Goal: Transaction & Acquisition: Purchase product/service

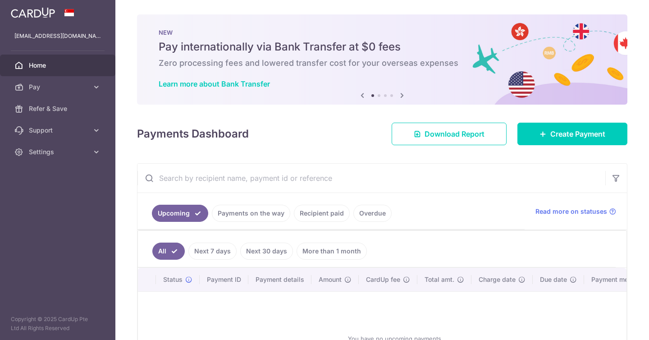
click at [580, 137] on span "Create Payment" at bounding box center [578, 134] width 55 height 11
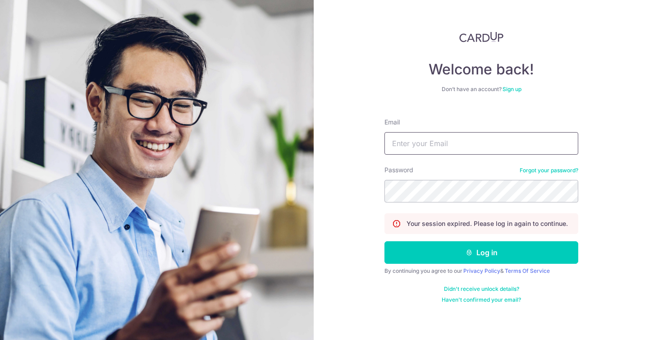
click at [478, 140] on input "Email" at bounding box center [482, 143] width 194 height 23
type input "jacqkwan1997@gmail.com"
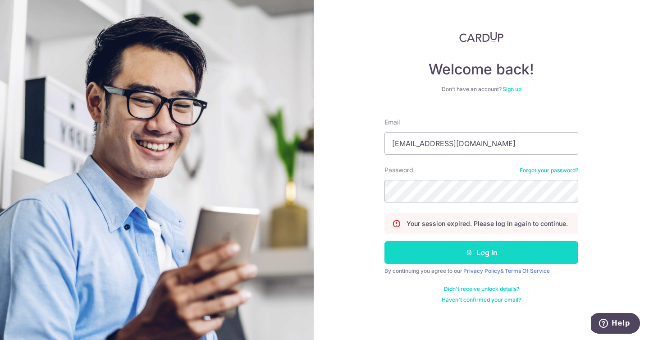
click at [473, 249] on icon "submit" at bounding box center [469, 252] width 7 height 7
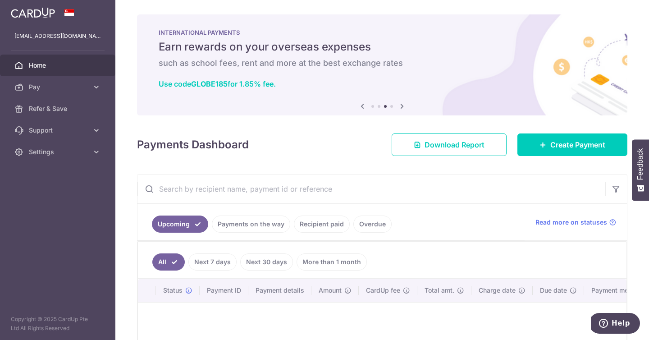
click at [369, 133] on div "Payments Dashboard Download Report Create Payment" at bounding box center [382, 143] width 491 height 26
click at [544, 145] on link "Create Payment" at bounding box center [573, 145] width 110 height 23
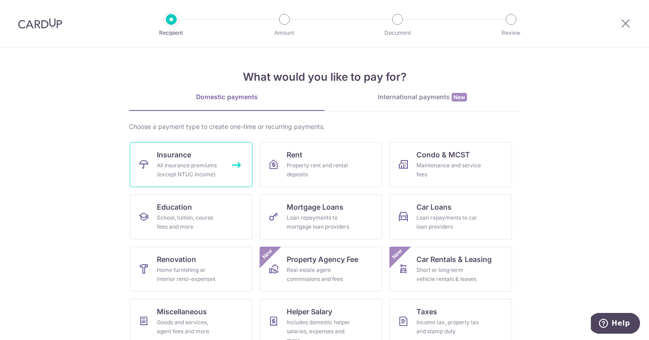
scroll to position [22, 0]
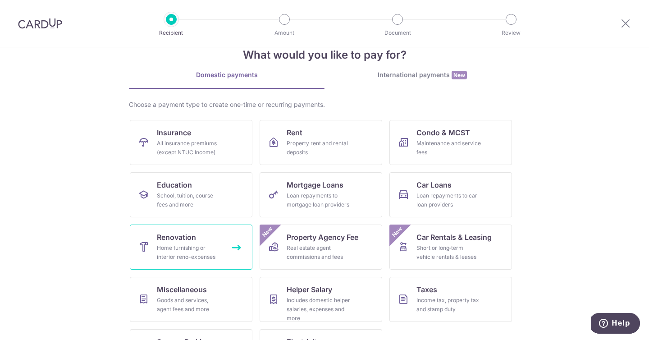
click at [199, 249] on div "Home furnishing or interior reno-expenses" at bounding box center [189, 253] width 65 height 18
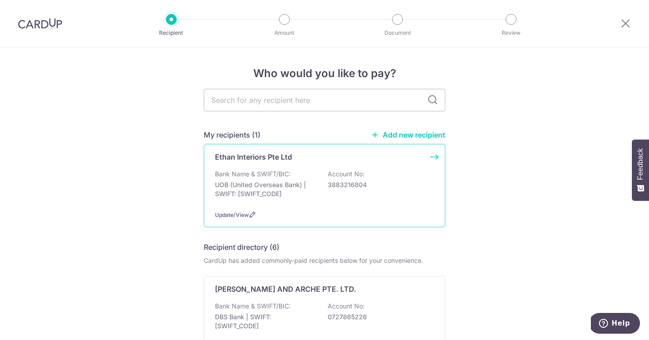
click at [270, 171] on p "Bank Name & SWIFT/BIC:" at bounding box center [253, 174] width 76 height 9
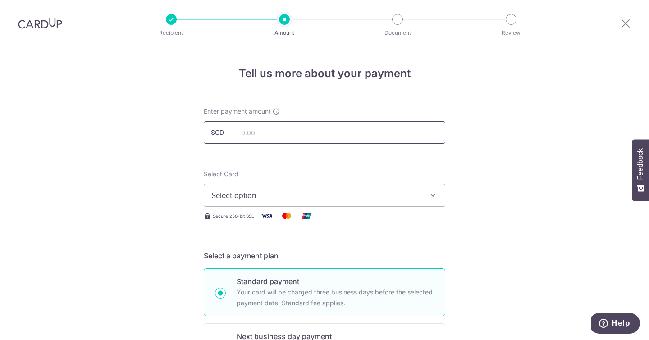
click at [263, 126] on input "text" at bounding box center [325, 132] width 242 height 23
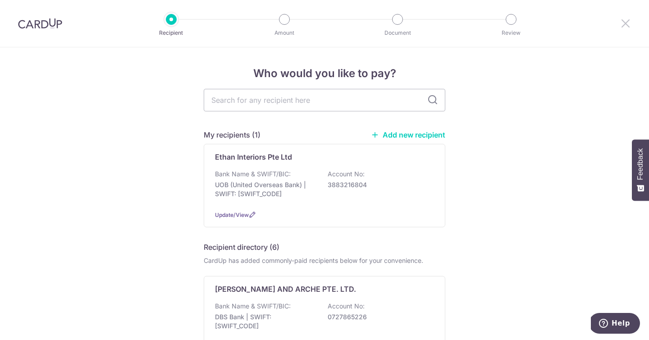
click at [631, 25] on icon at bounding box center [626, 23] width 11 height 11
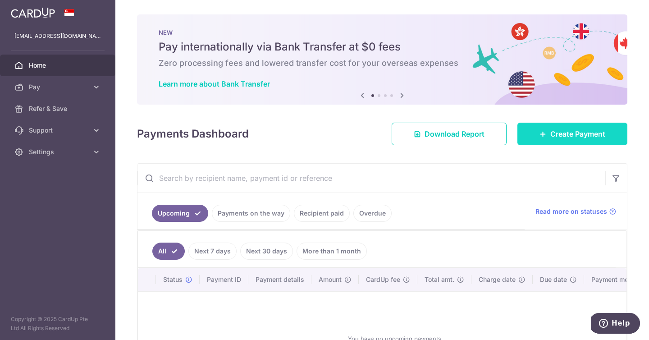
click at [550, 126] on link "Create Payment" at bounding box center [573, 134] width 110 height 23
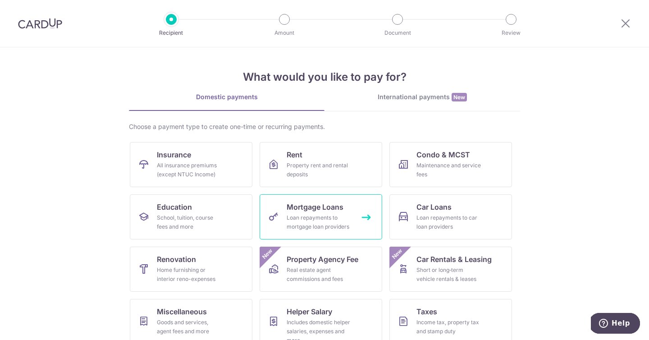
scroll to position [64, 0]
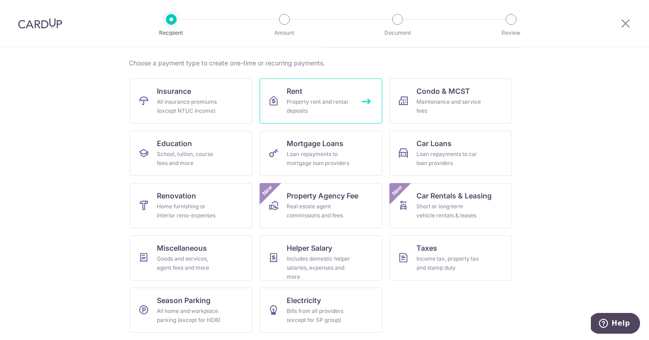
click at [309, 97] on div "Property rent and rental deposits" at bounding box center [319, 106] width 65 height 18
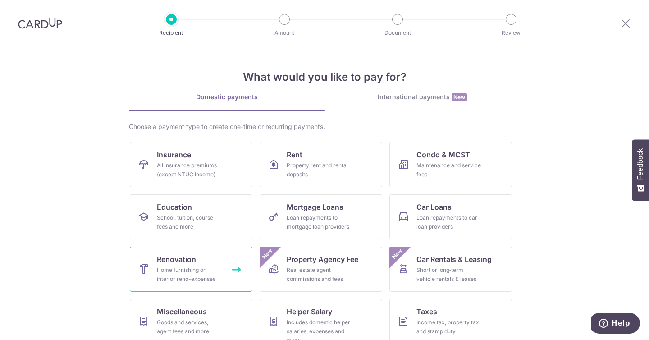
click at [201, 281] on div "Home furnishing or interior reno-expenses" at bounding box center [189, 275] width 65 height 18
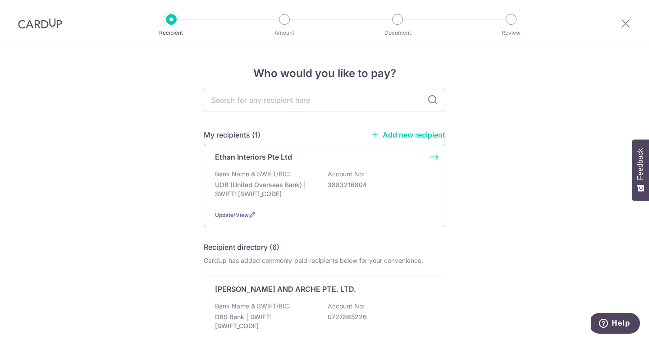
scroll to position [75, 0]
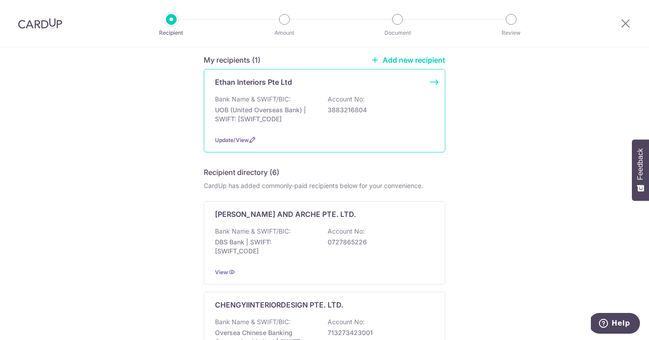
click at [278, 113] on p "UOB (United Overseas Bank) | SWIFT: [SWIFT_CODE]" at bounding box center [265, 115] width 101 height 18
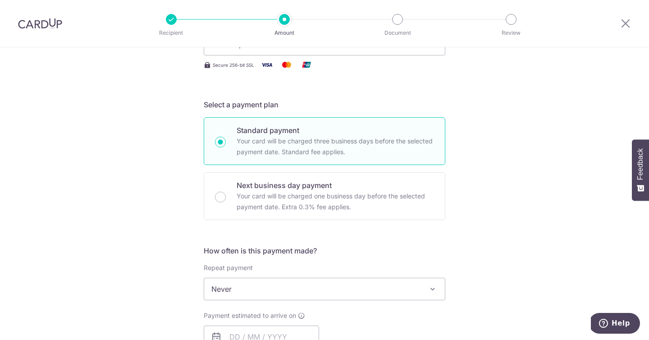
scroll to position [281, 0]
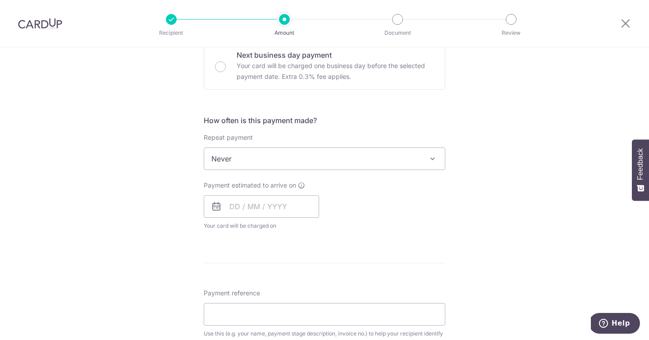
click at [266, 153] on span "Never" at bounding box center [324, 159] width 241 height 22
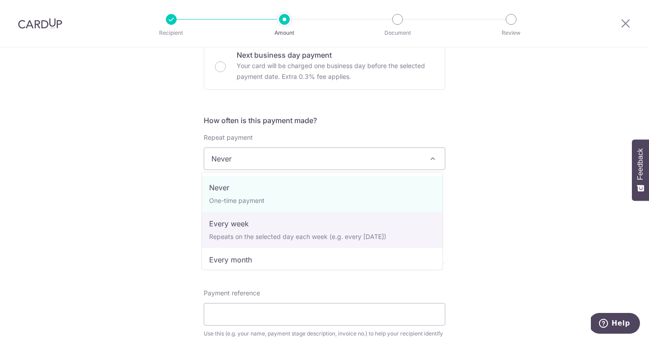
select select "2"
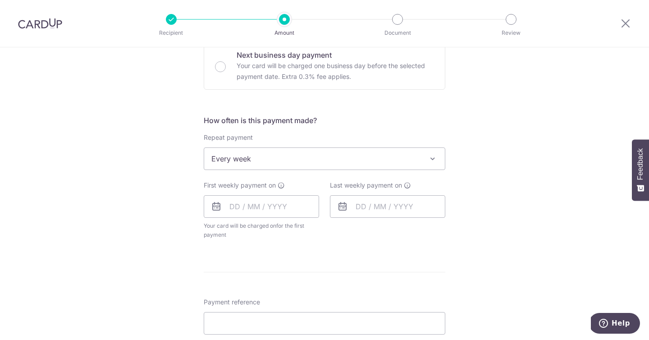
click at [161, 211] on div "Tell us more about your payment Enter payment amount SGD Select Card Select opt…" at bounding box center [324, 208] width 649 height 885
click at [247, 207] on input "text" at bounding box center [261, 206] width 115 height 23
click at [294, 290] on link "9" at bounding box center [294, 288] width 14 height 14
type input "09/10/2025"
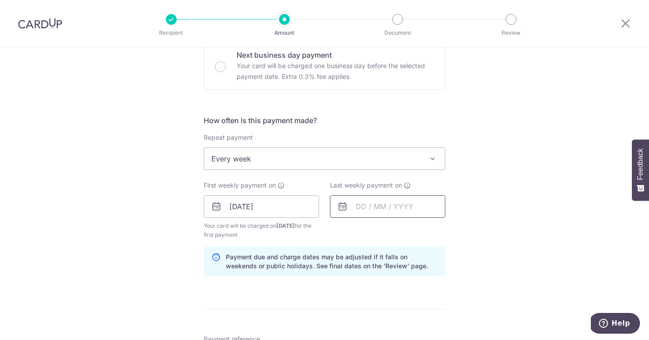
click at [363, 203] on input "text" at bounding box center [387, 206] width 115 height 23
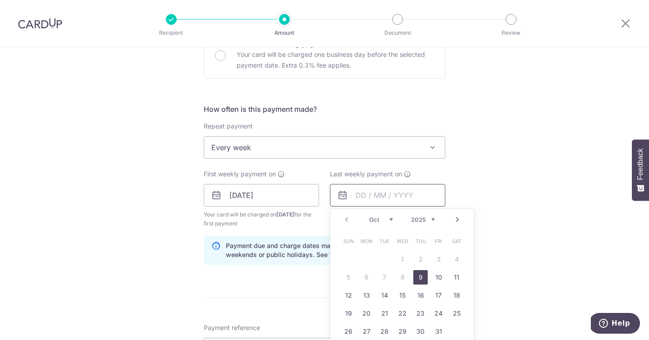
scroll to position [326, 0]
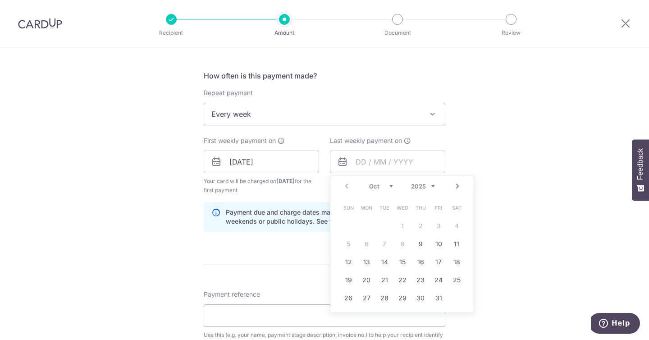
click at [404, 114] on span "Every week" at bounding box center [324, 114] width 241 height 22
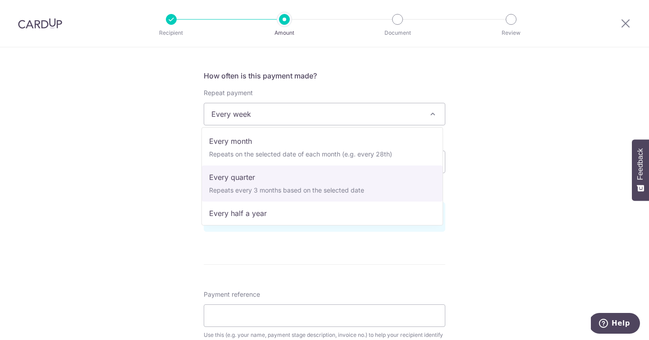
scroll to position [90, 0]
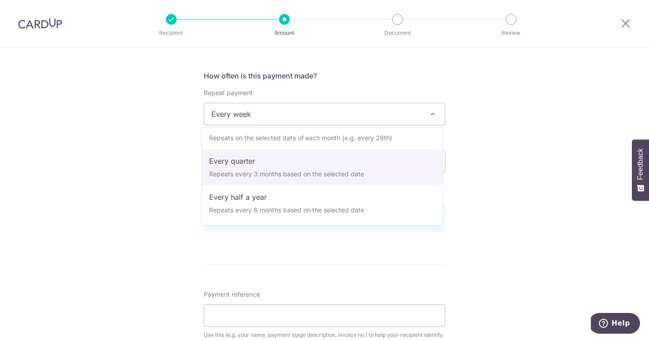
click at [537, 163] on div "Tell us more about your payment Enter payment amount SGD Select Card Select opt…" at bounding box center [324, 182] width 649 height 922
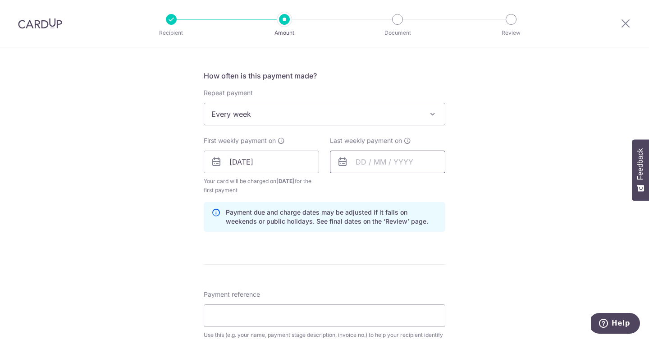
click at [411, 160] on input "text" at bounding box center [387, 162] width 115 height 23
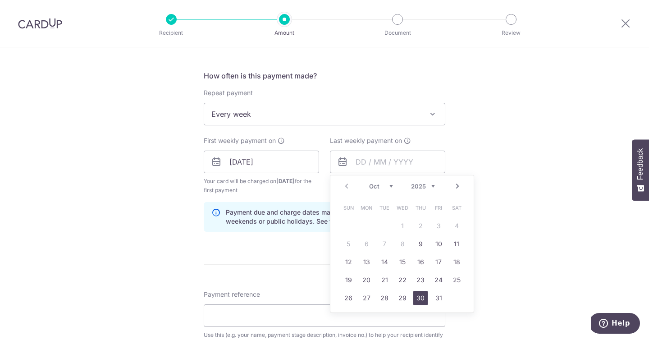
click at [418, 295] on link "30" at bounding box center [421, 298] width 14 height 14
type input "30/10/2025"
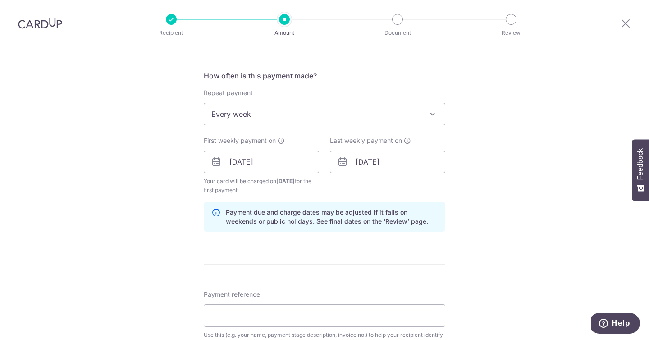
click at [504, 154] on div "Tell us more about your payment Enter payment amount SGD Select Card Select opt…" at bounding box center [324, 182] width 649 height 922
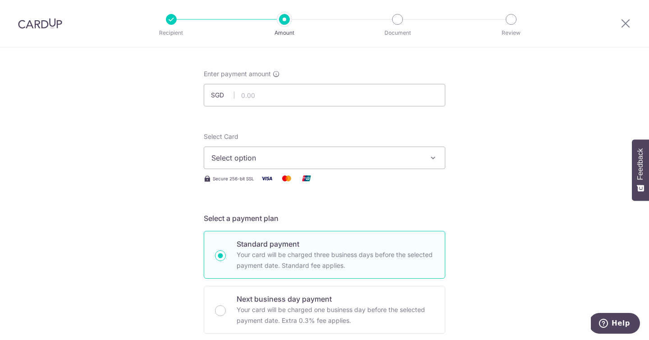
scroll to position [0, 0]
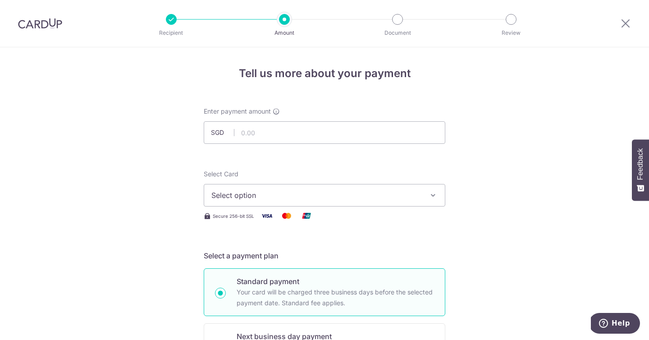
click at [264, 119] on div "Enter payment amount SGD" at bounding box center [325, 125] width 242 height 37
click at [263, 130] on input "text" at bounding box center [325, 132] width 242 height 23
type input "4,351.50"
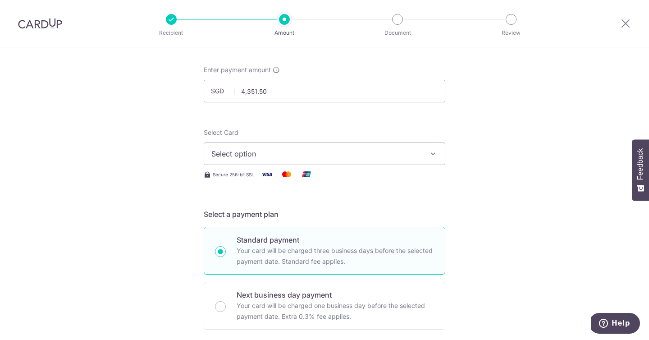
click at [295, 151] on span "Select option" at bounding box center [317, 153] width 210 height 11
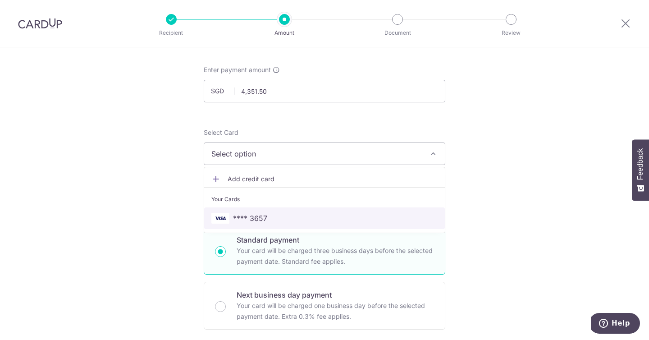
drag, startPoint x: 267, startPoint y: 225, endPoint x: 138, endPoint y: 205, distance: 131.5
click at [267, 225] on link "**** 3657" at bounding box center [324, 218] width 241 height 22
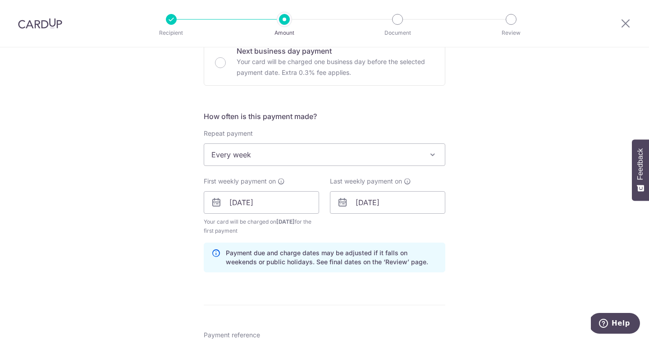
scroll to position [297, 0]
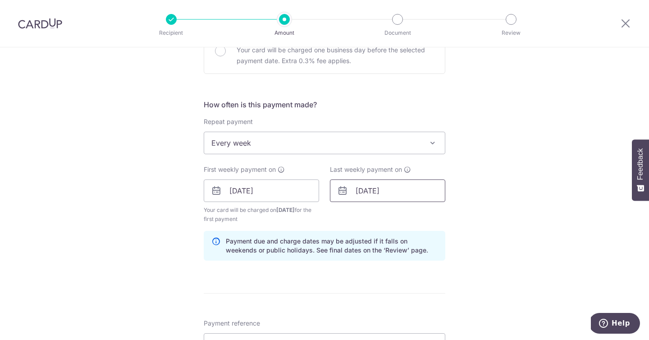
click at [377, 188] on input "30/10/2025" at bounding box center [387, 191] width 115 height 23
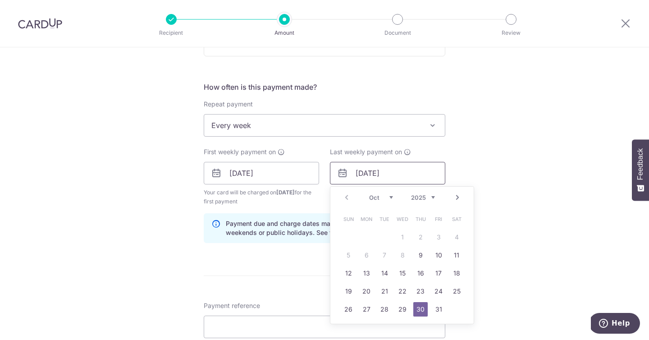
scroll to position [321, 0]
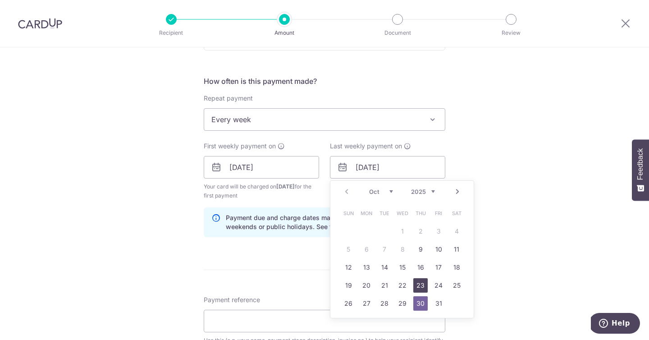
click at [420, 285] on link "23" at bounding box center [421, 285] width 14 height 14
type input "[DATE]"
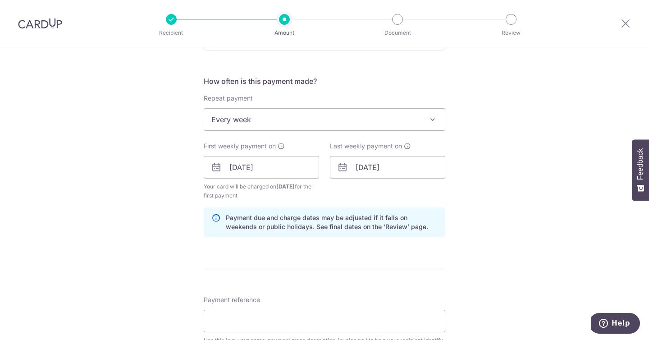
click at [521, 170] on div "Tell us more about your payment Enter payment amount SGD 4,351.50 4351.50 Selec…" at bounding box center [324, 188] width 649 height 922
click at [282, 163] on input "09/10/2025" at bounding box center [261, 167] width 115 height 23
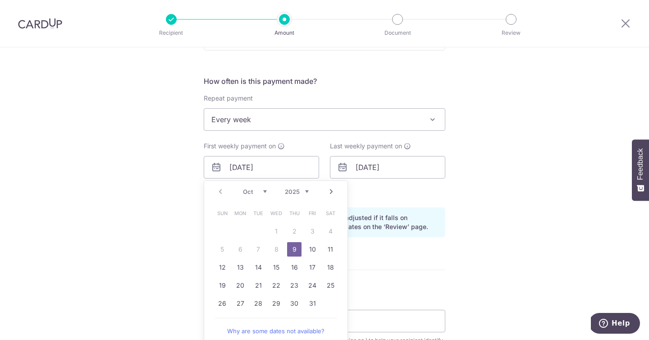
click at [484, 218] on div "Tell us more about your payment Enter payment amount SGD 4,351.50 4351.50 Selec…" at bounding box center [324, 188] width 649 height 922
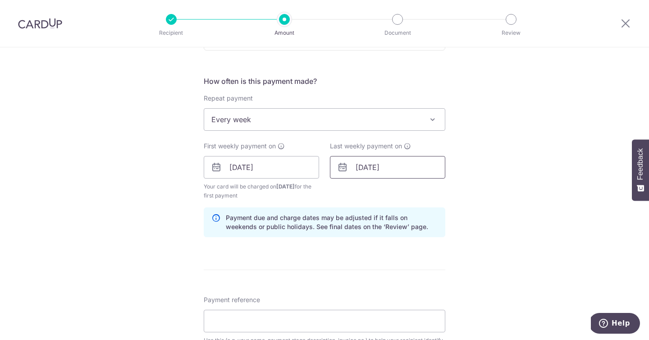
click at [421, 165] on input "23/10/2025" at bounding box center [387, 167] width 115 height 23
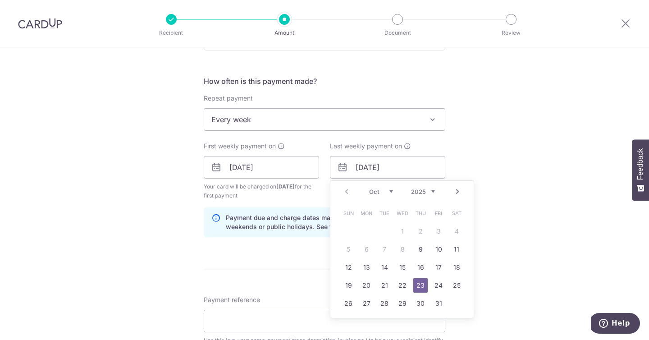
click at [523, 175] on div "Tell us more about your payment Enter payment amount SGD 4,351.50 4351.50 Selec…" at bounding box center [324, 188] width 649 height 922
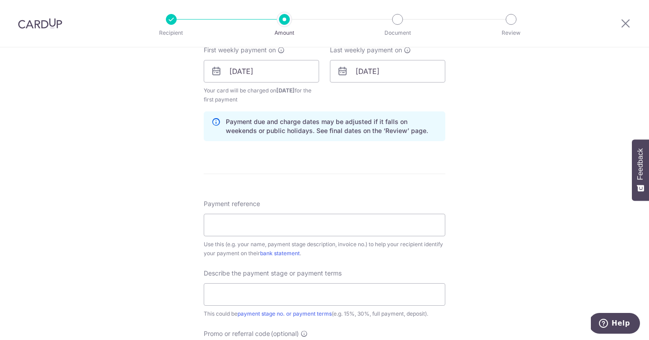
scroll to position [470, 0]
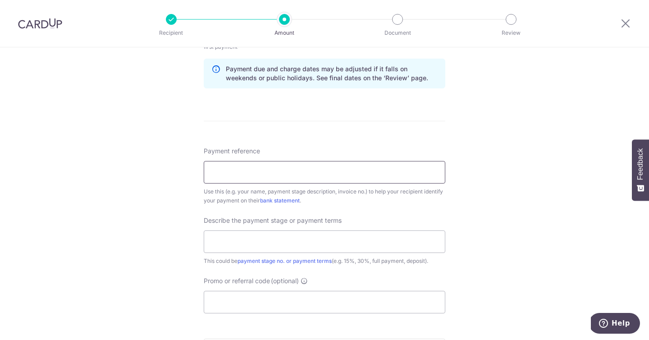
click at [406, 174] on input "Payment reference" at bounding box center [325, 172] width 242 height 23
type input "Seth Jacq Tengah"
click at [528, 207] on div "Tell us more about your payment Enter payment amount SGD 4,351.50 4351.50 Selec…" at bounding box center [324, 39] width 649 height 922
click at [388, 235] on input "text" at bounding box center [325, 241] width 242 height 23
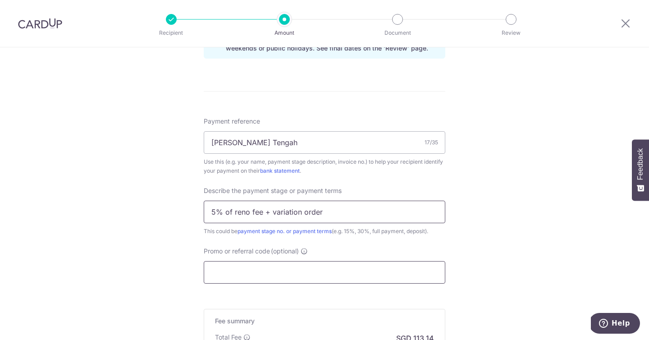
type input "5% of reno fee + variation order"
click at [334, 267] on input "Promo or referral code (optional)" at bounding box center [325, 272] width 242 height 23
paste input "REC185"
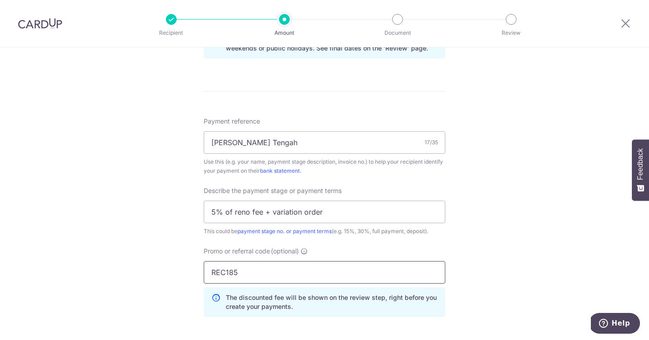
type input "REC185"
click at [514, 250] on div "Tell us more about your payment Enter payment amount SGD 4,351.50 4351.50 Selec…" at bounding box center [324, 29] width 649 height 963
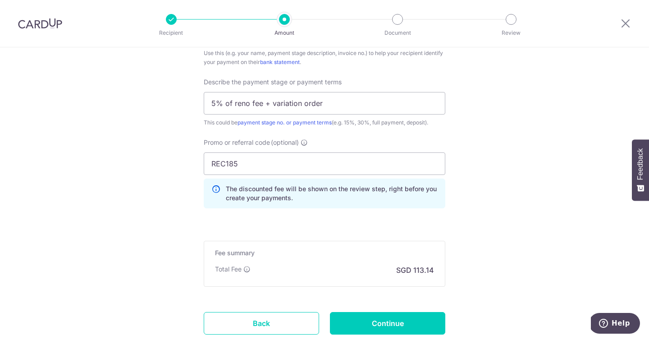
scroll to position [644, 0]
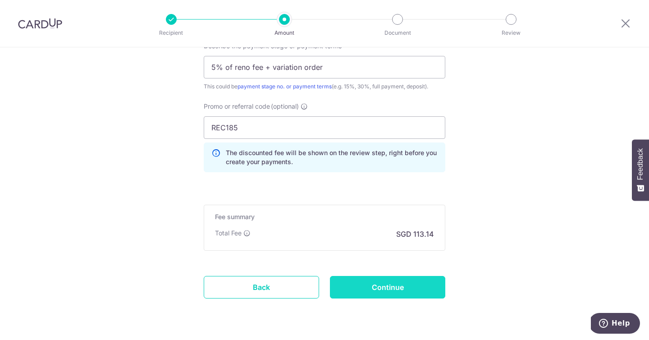
click at [403, 289] on input "Continue" at bounding box center [387, 287] width 115 height 23
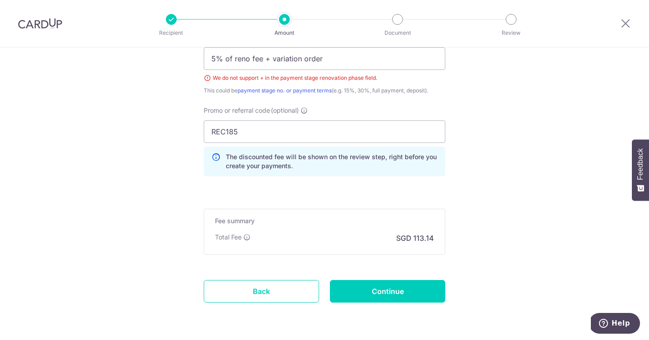
scroll to position [577, 0]
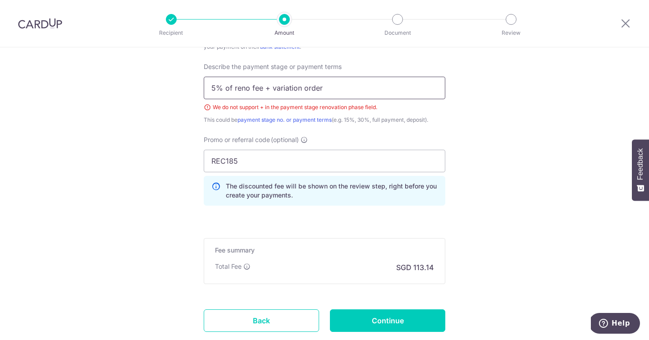
click at [267, 89] on input "5% of reno fee + variation order" at bounding box center [325, 88] width 242 height 23
type input "5% of reno fee and variation order"
click at [405, 318] on input "Continue" at bounding box center [387, 320] width 115 height 23
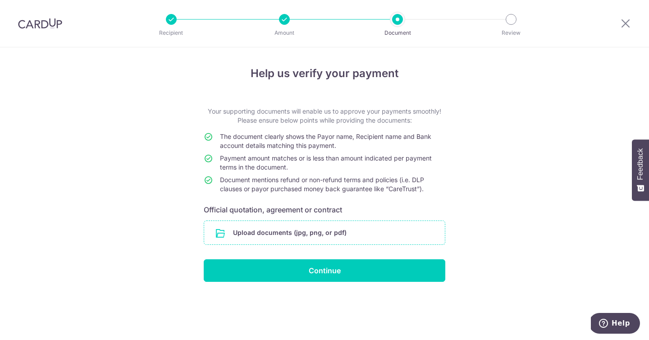
click at [296, 227] on input "file" at bounding box center [324, 232] width 241 height 23
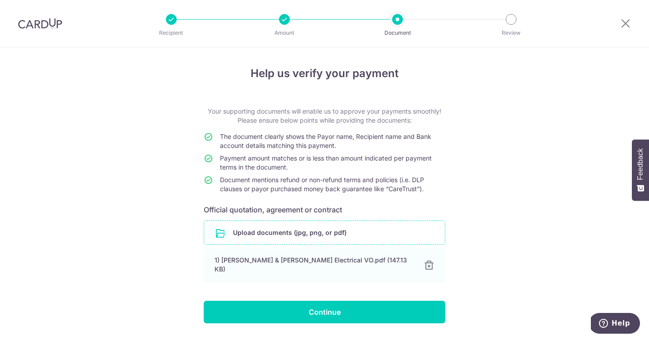
click at [260, 231] on input "file" at bounding box center [324, 232] width 241 height 23
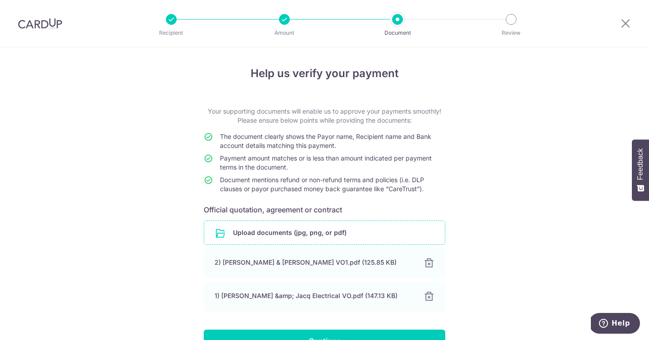
click at [294, 226] on input "file" at bounding box center [324, 232] width 241 height 23
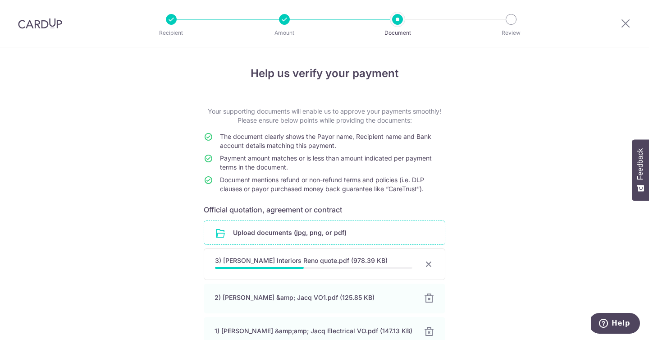
click at [529, 212] on div "Help us verify your payment Your supporting documents will enable us to approve…" at bounding box center [324, 238] width 649 height 382
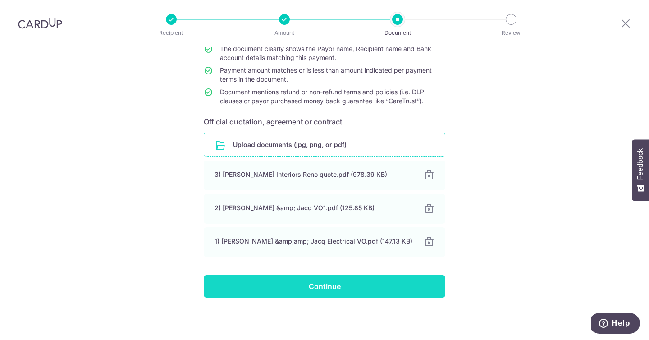
click at [399, 290] on input "Continue" at bounding box center [325, 286] width 242 height 23
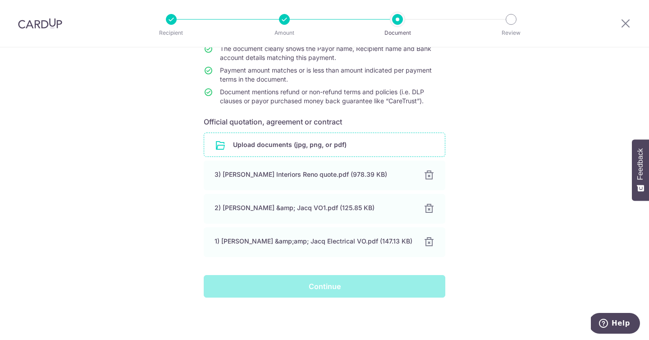
click at [475, 172] on div "Help us verify your payment Your supporting documents will enable us to approve…" at bounding box center [324, 149] width 649 height 381
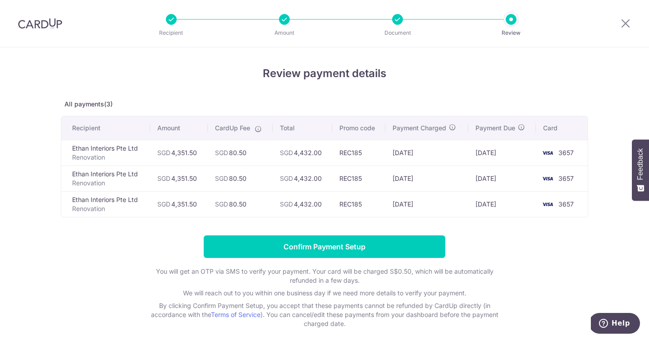
click at [257, 59] on div "Review payment details All payments(3) Recipient Amount CardUp Fee Total Promo …" at bounding box center [324, 214] width 649 height 334
drag, startPoint x: 411, startPoint y: 150, endPoint x: 411, endPoint y: 156, distance: 5.9
click at [411, 150] on td "[DATE]" at bounding box center [427, 153] width 83 height 26
click at [410, 177] on td "[DATE]" at bounding box center [427, 179] width 83 height 26
click at [414, 200] on td "[DATE]" at bounding box center [427, 204] width 83 height 26
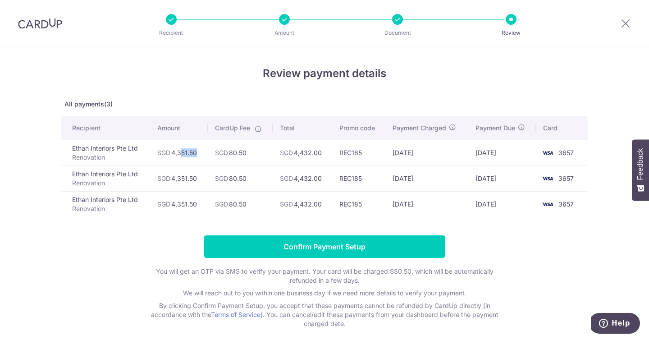
drag, startPoint x: 172, startPoint y: 154, endPoint x: 206, endPoint y: 154, distance: 33.4
click at [206, 154] on tr "Ethan Interiors Pte Ltd Renovation SGD 4,351.50 SGD 80.50 SGD 4,432.00 REC185 […" at bounding box center [324, 153] width 527 height 26
click at [337, 258] on form "Confirm Payment Setup You will get an OTP via SMS to verify your payment. Your …" at bounding box center [325, 281] width 528 height 93
click at [358, 101] on p "All payments(3)" at bounding box center [325, 104] width 528 height 9
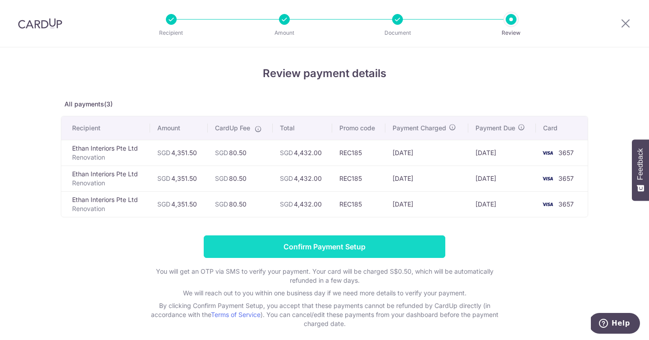
click at [315, 245] on input "Confirm Payment Setup" at bounding box center [325, 246] width 242 height 23
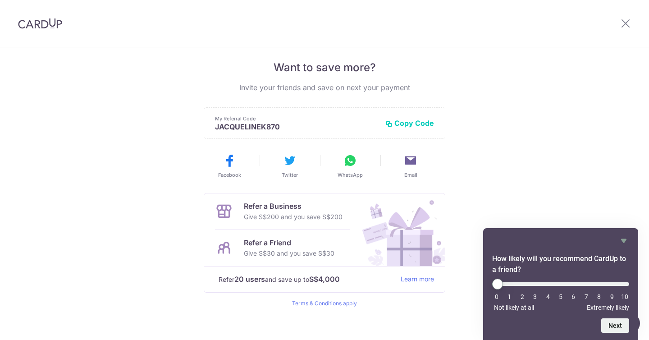
scroll to position [189, 0]
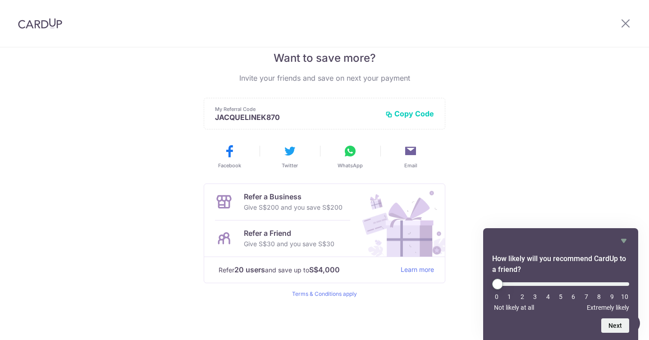
click at [570, 124] on div "Payments created! Hang tight, you’ll receive email updates on the status of the…" at bounding box center [324, 99] width 649 height 482
click at [574, 118] on div "Payments created! Hang tight, you’ll receive email updates on the status of the…" at bounding box center [324, 99] width 649 height 482
